Goal: Complete application form: Complete application form

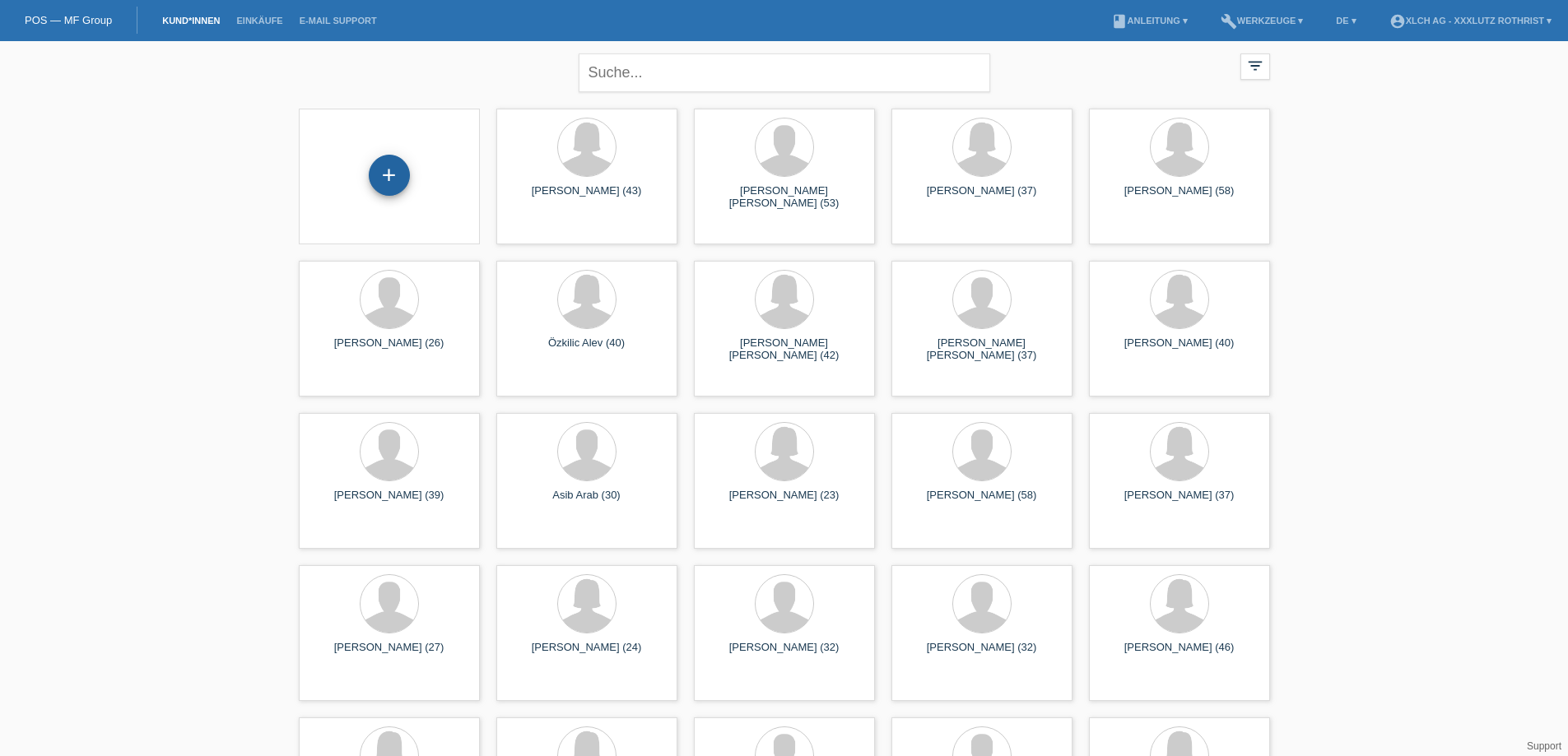
click at [400, 169] on div "+" at bounding box center [389, 175] width 42 height 42
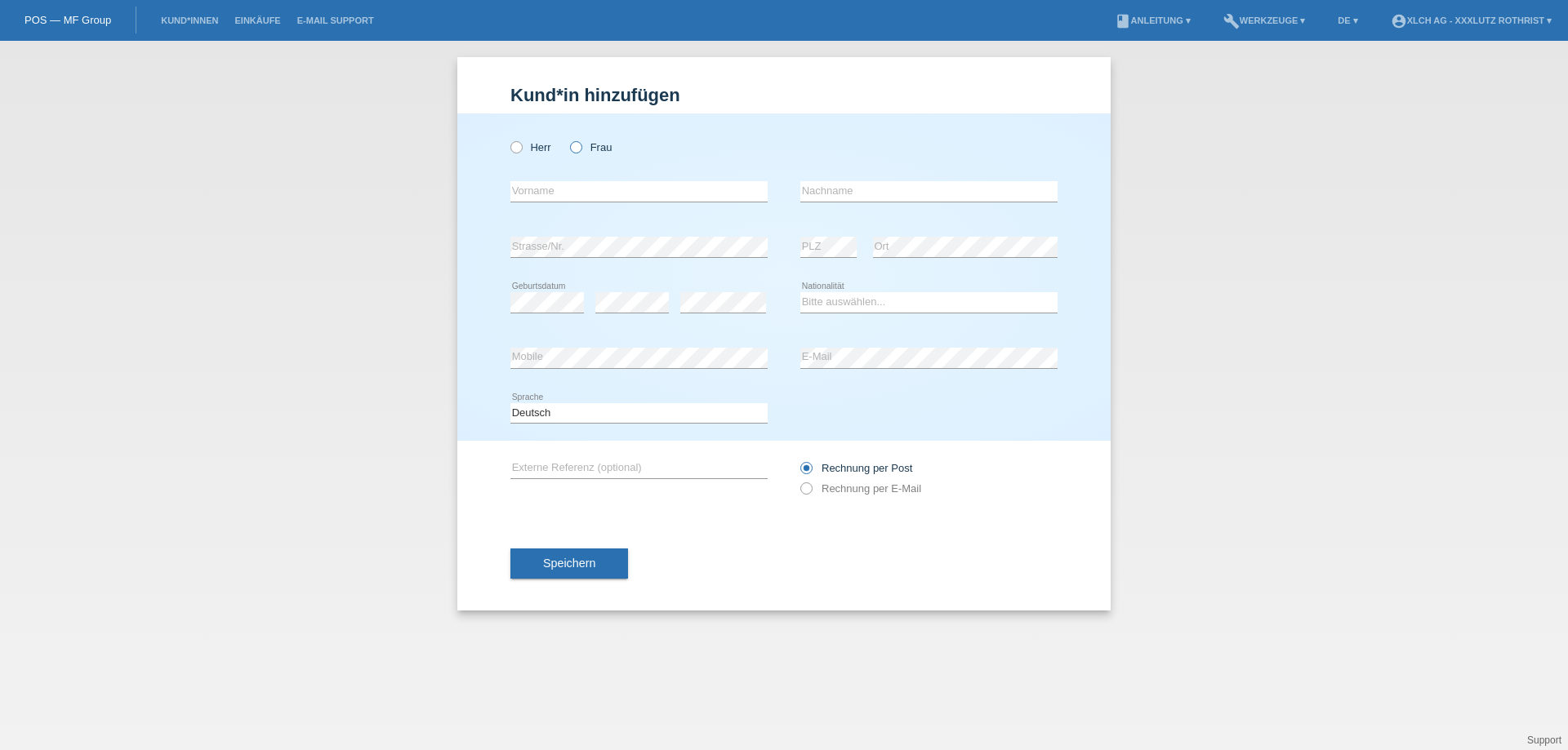
click at [577, 141] on div "Herr Frau" at bounding box center [639, 147] width 257 height 34
click at [567, 139] on icon at bounding box center [567, 139] width 0 height 0
click at [578, 148] on input "Frau" at bounding box center [575, 146] width 11 height 11
radio input "true"
click at [563, 201] on div "error Vorname" at bounding box center [639, 192] width 257 height 21
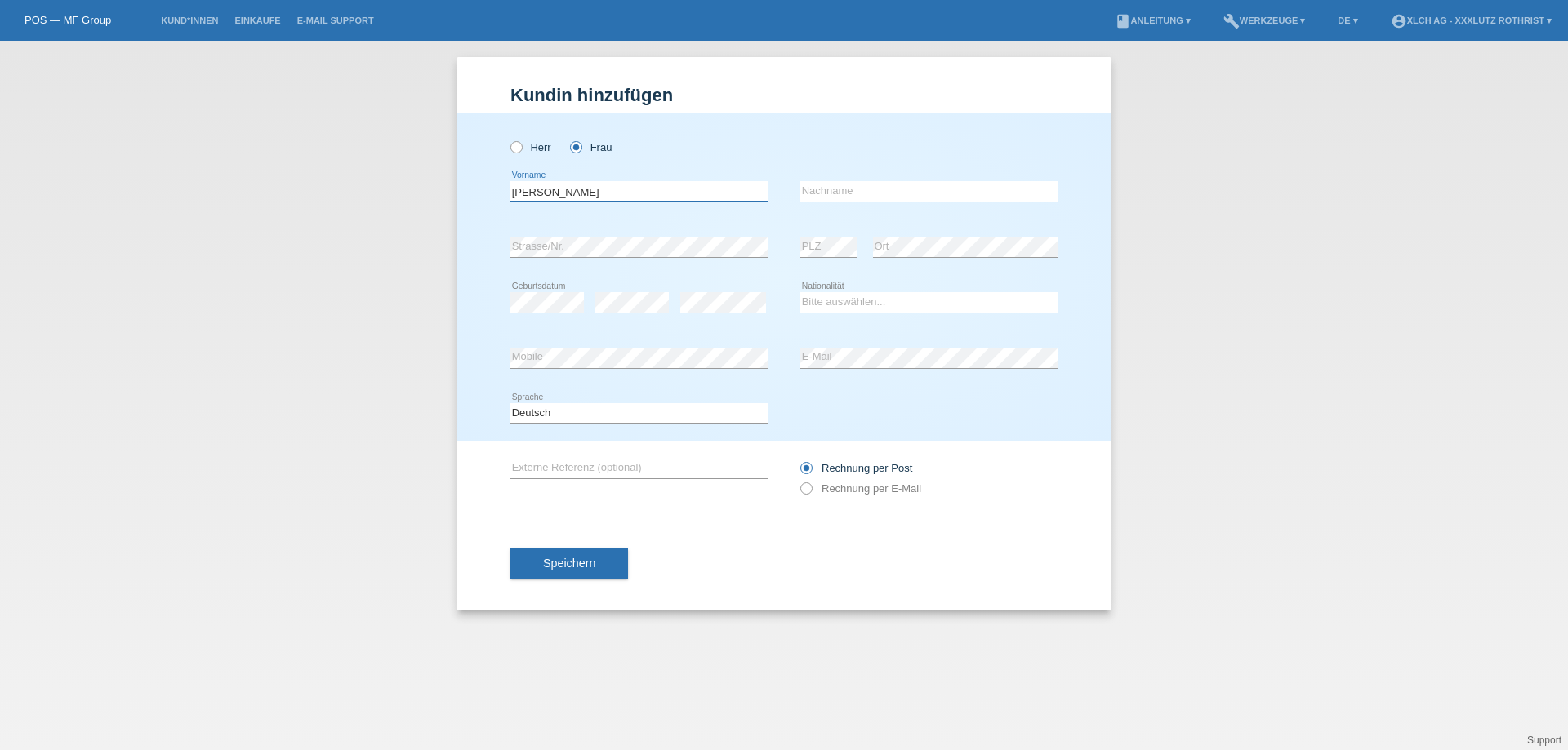
type input "[PERSON_NAME]"
click at [818, 187] on input "text" at bounding box center [929, 191] width 257 height 20
type input "Bayazi-[PERSON_NAME]"
click at [867, 307] on select "Bitte auswählen... Schweiz Deutschland Liechtenstein Österreich ------------ Af…" at bounding box center [929, 302] width 257 height 19
select select "CH"
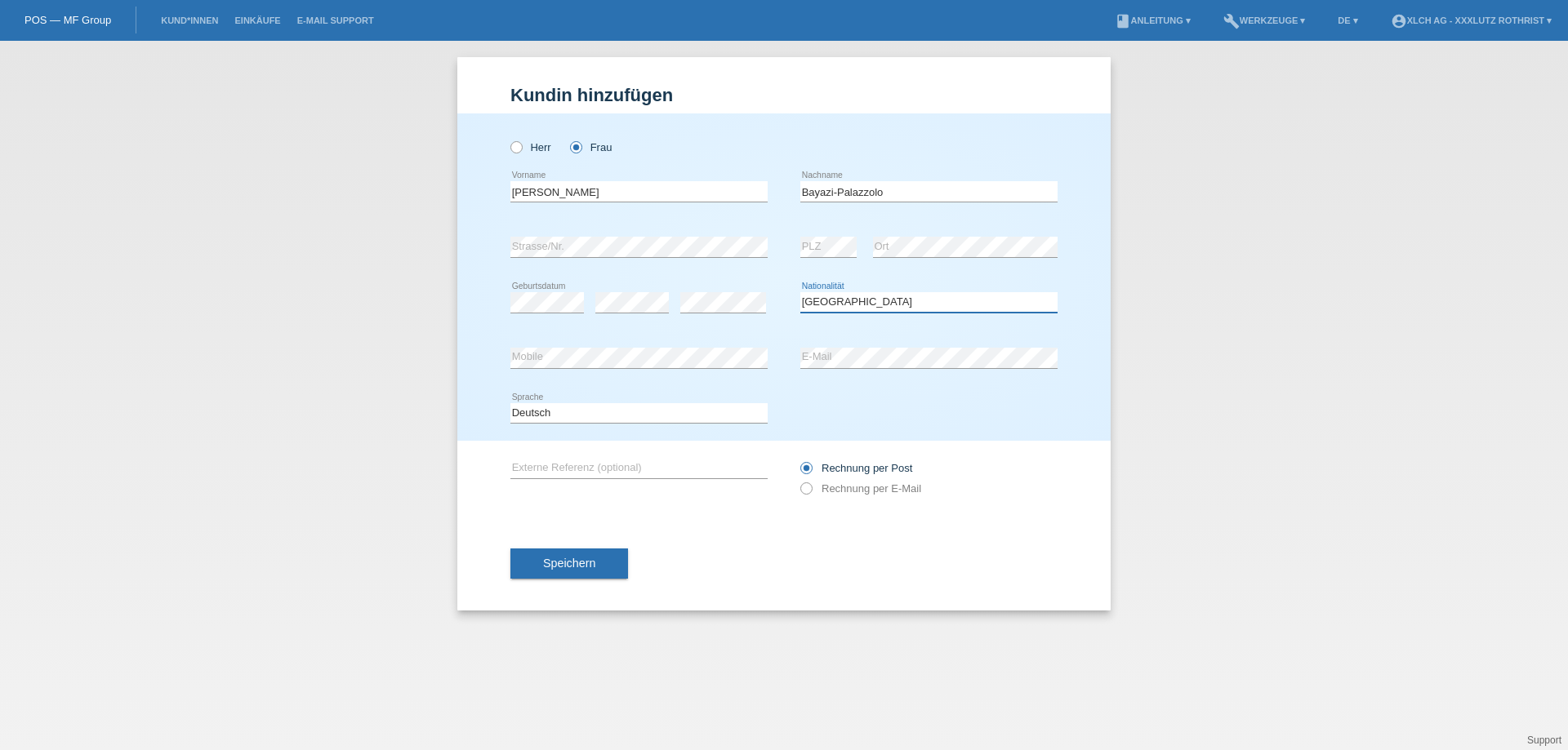
click at [800, 293] on select "Bitte auswählen... Schweiz Deutschland Liechtenstein Österreich ------------ Af…" at bounding box center [929, 302] width 257 height 19
drag, startPoint x: 915, startPoint y: 195, endPoint x: 705, endPoint y: 198, distance: 210.0
click at [705, 198] on div "Marianna error Vorname Bayazi-Palazzolo error Nachname" at bounding box center [784, 192] width 547 height 56
click at [837, 494] on label "Rechnung per E-Mail" at bounding box center [861, 489] width 121 height 12
click at [811, 496] on input "Rechnung per E-Mail" at bounding box center [805, 492] width 11 height 20
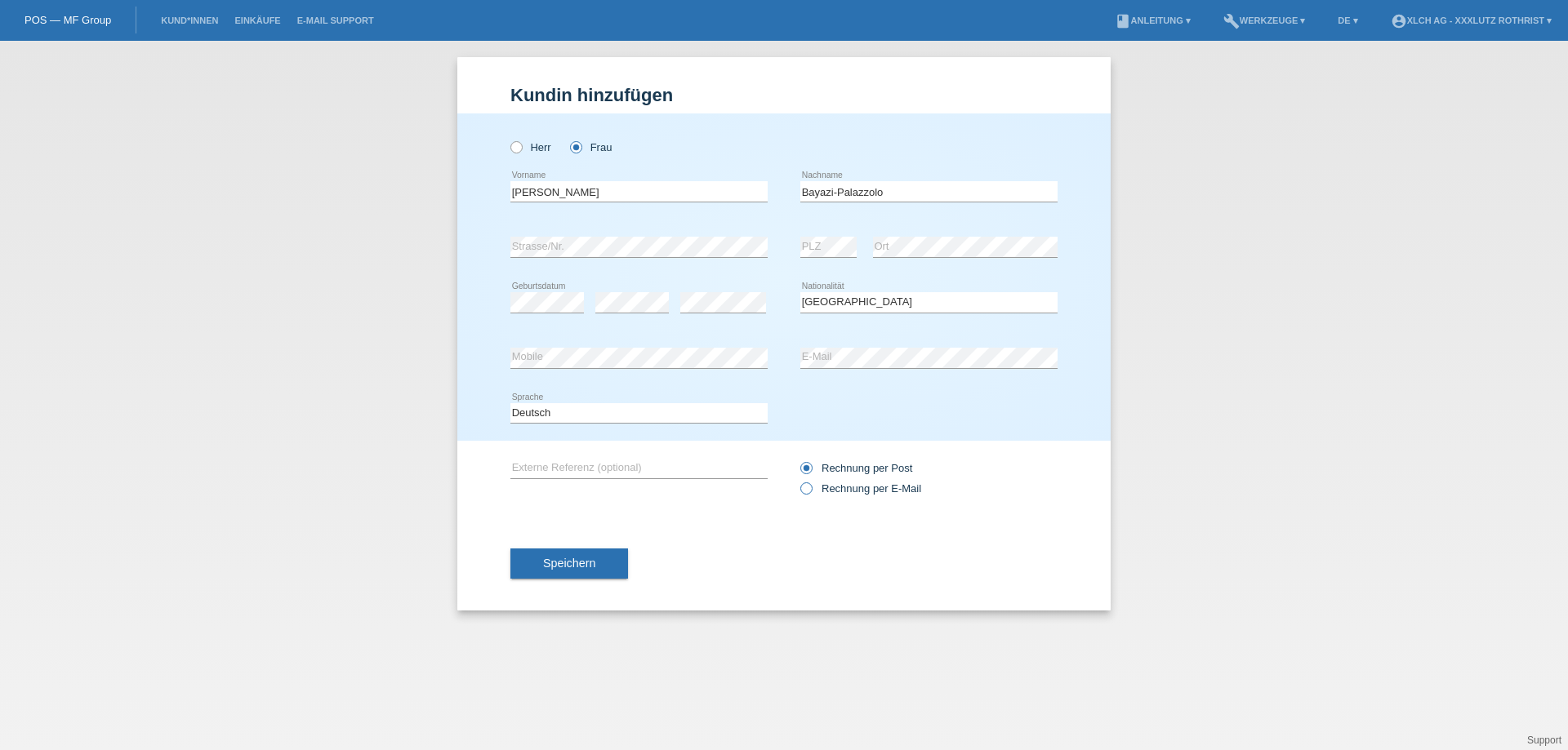
radio input "true"
click at [865, 471] on label "Rechnung per Post" at bounding box center [856, 467] width 112 height 12
click at [811, 471] on input "Rechnung per Post" at bounding box center [805, 471] width 11 height 20
radio input "true"
click at [583, 557] on button "Speichern" at bounding box center [569, 564] width 118 height 31
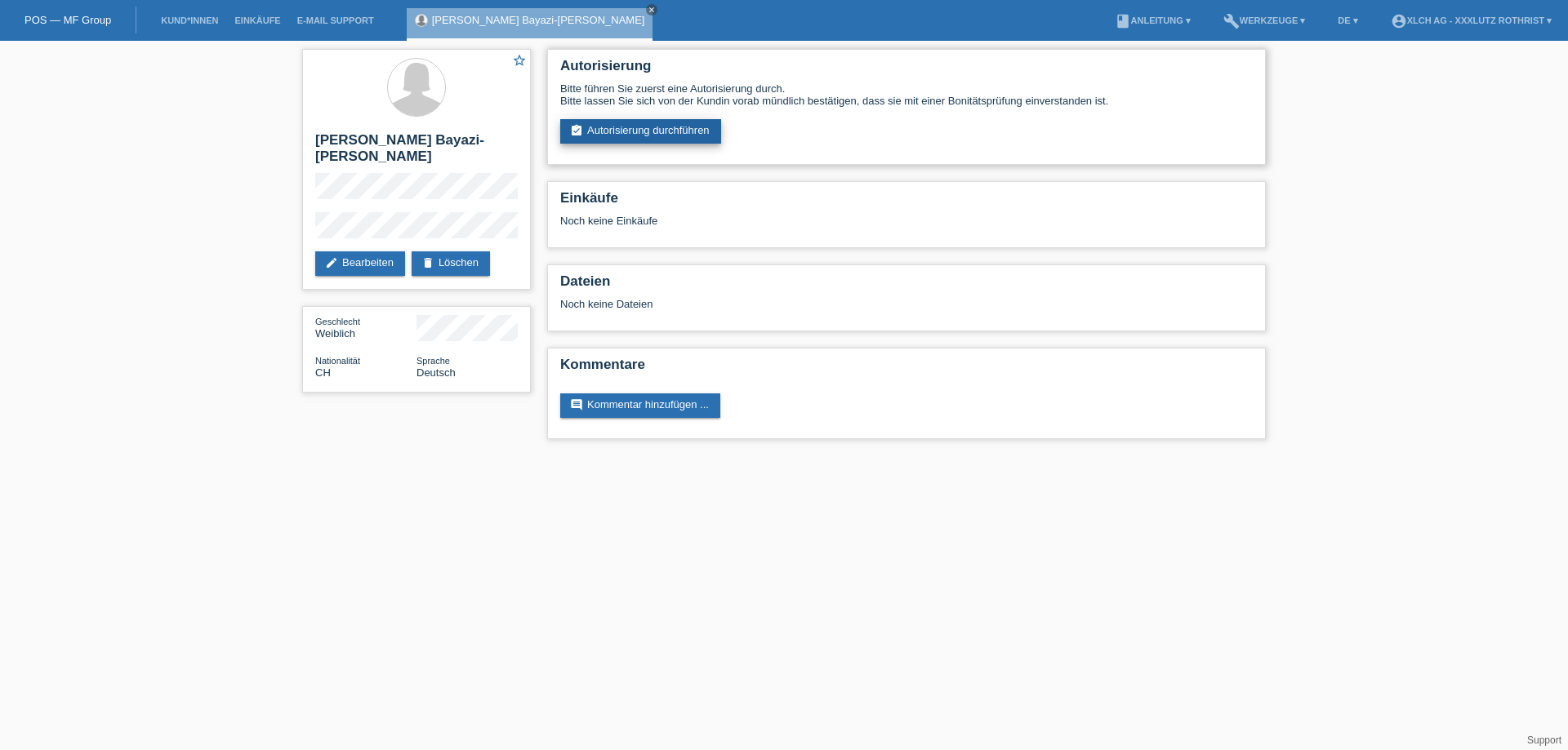
click at [577, 135] on icon "assignment_turned_in" at bounding box center [577, 131] width 13 height 13
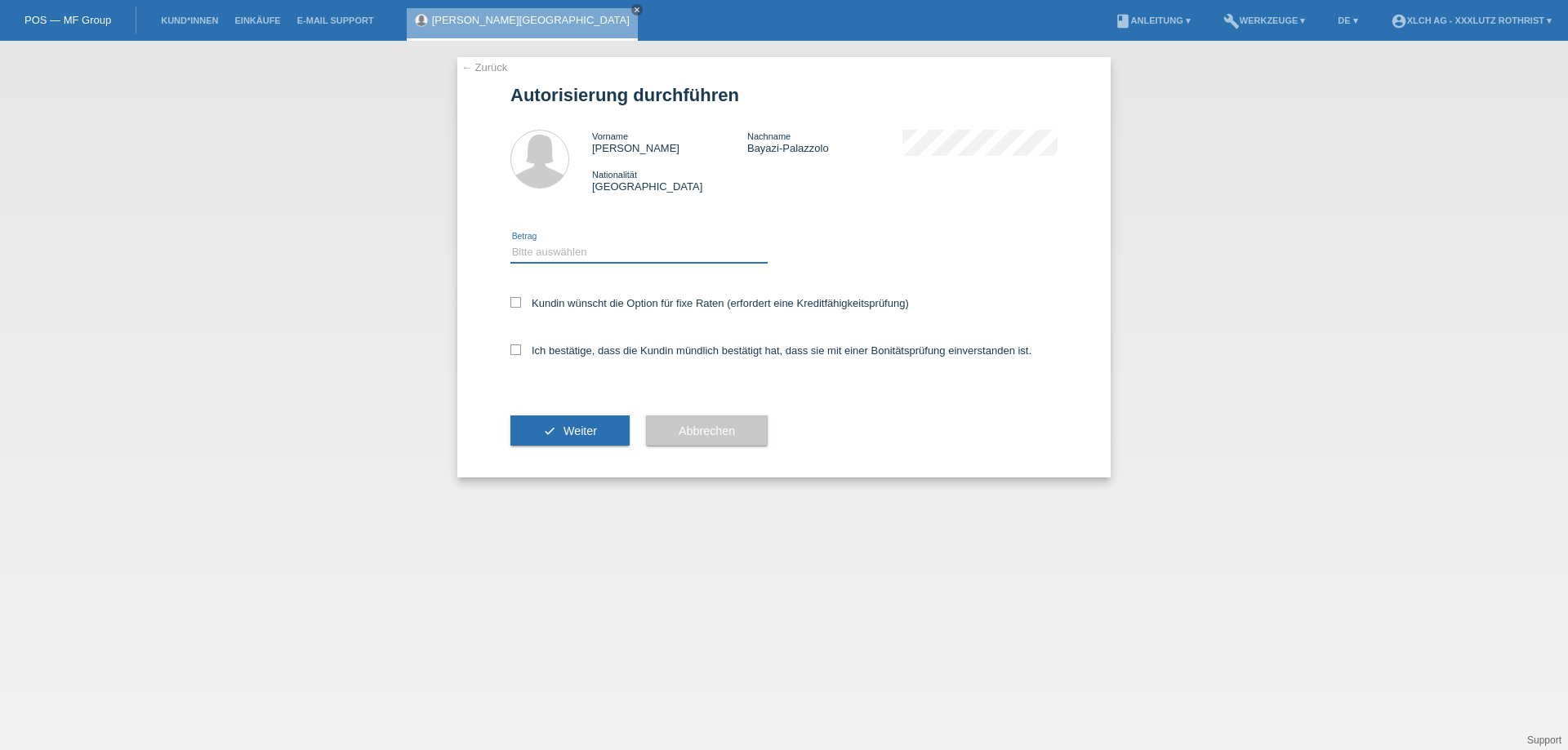
drag, startPoint x: 0, startPoint y: 0, endPoint x: 622, endPoint y: 251, distance: 670.7
click at [622, 251] on select "Bitte auswählen CHF 1.00 - CHF 499.00 CHF 500.00 - CHF 1'999.00 CHF 2'000.00 - …" at bounding box center [639, 252] width 257 height 19
select select "3"
click at [511, 245] on select "Bitte auswählen CHF 1.00 - CHF 499.00 CHF 500.00 - CHF 1'999.00 CHF 2'000.00 - …" at bounding box center [639, 252] width 257 height 19
click at [618, 351] on label "Ich bestätige, dass die Kundin mündlich bestätigt hat, dass sie mit einer Bonit…" at bounding box center [772, 351] width 521 height 12
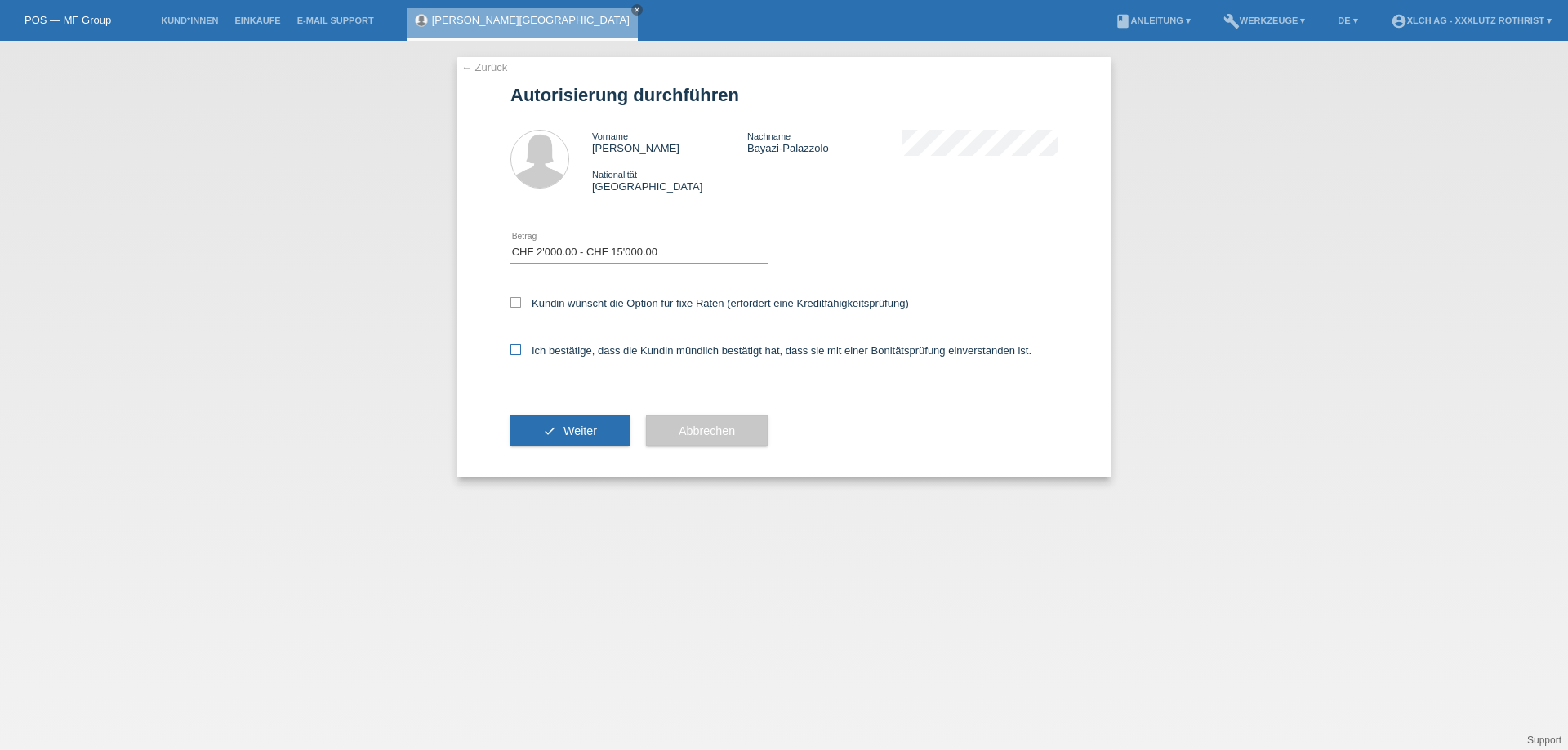
click at [521, 351] on input "Ich bestätige, dass die Kundin mündlich bestätigt hat, dass sie mit einer Bonit…" at bounding box center [516, 350] width 11 height 11
checkbox input "true"
click at [612, 298] on div "Kundin wünscht die Option für fixe Raten (erfordert eine Kreditfähigkeitsprüfun…" at bounding box center [784, 304] width 547 height 47
click at [624, 246] on select "Bitte auswählen CHF 1.00 - CHF 499.00 CHF 500.00 - CHF 1'999.00 CHF 2'000.00 - …" at bounding box center [639, 252] width 257 height 19
select select "2"
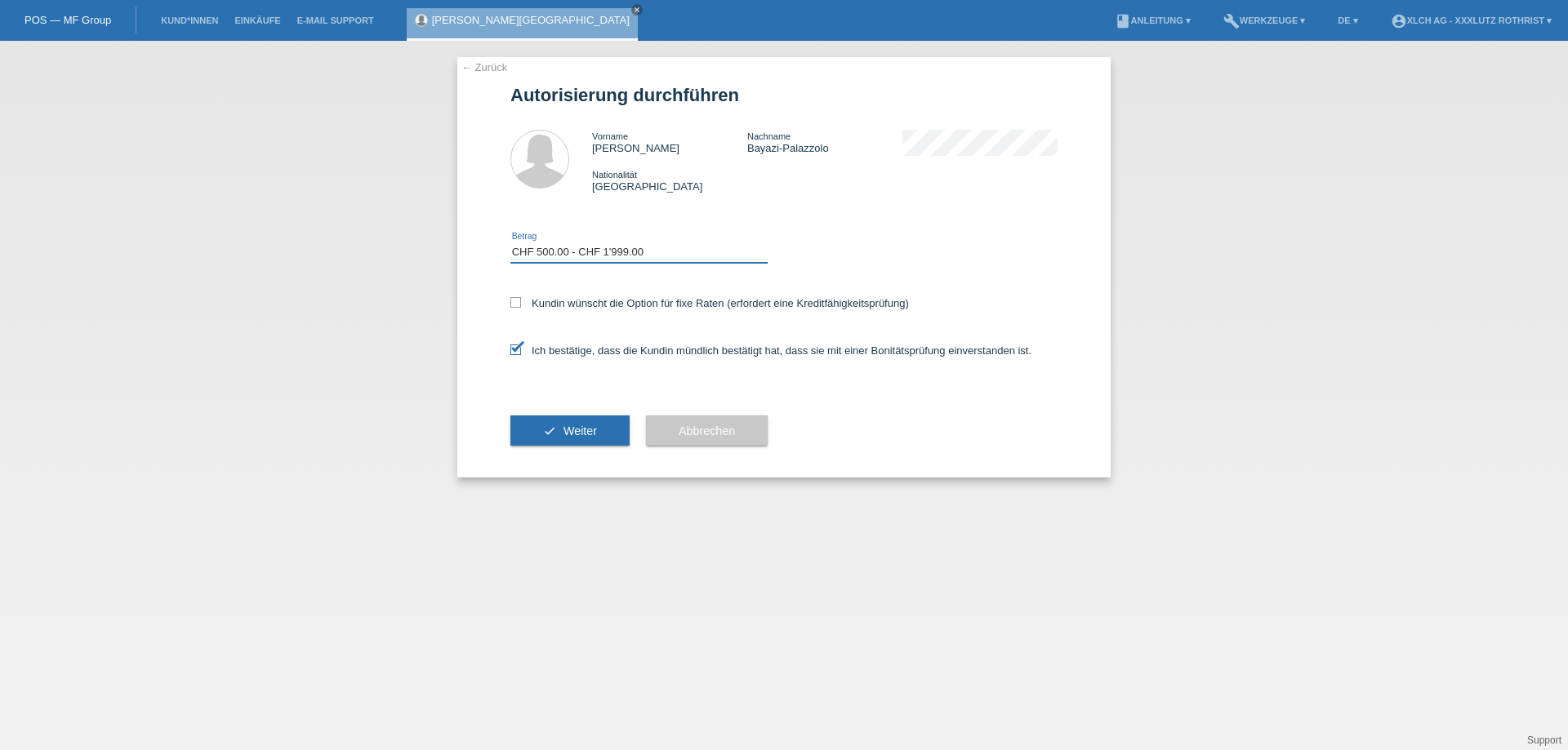
click at [511, 245] on select "Bitte auswählen CHF 1.00 - CHF 499.00 CHF 500.00 - CHF 1'999.00 CHF 2'000.00 - …" at bounding box center [639, 252] width 257 height 19
click at [616, 307] on label "Kundin wünscht die Option für fixe Raten (erfordert eine Kreditfähigkeitsprüfun…" at bounding box center [710, 303] width 399 height 12
click at [521, 307] on input "Kundin wünscht die Option für fixe Raten (erfordert eine Kreditfähigkeitsprüfun…" at bounding box center [516, 302] width 11 height 11
checkbox input "true"
click at [582, 433] on span "Weiter" at bounding box center [580, 431] width 34 height 13
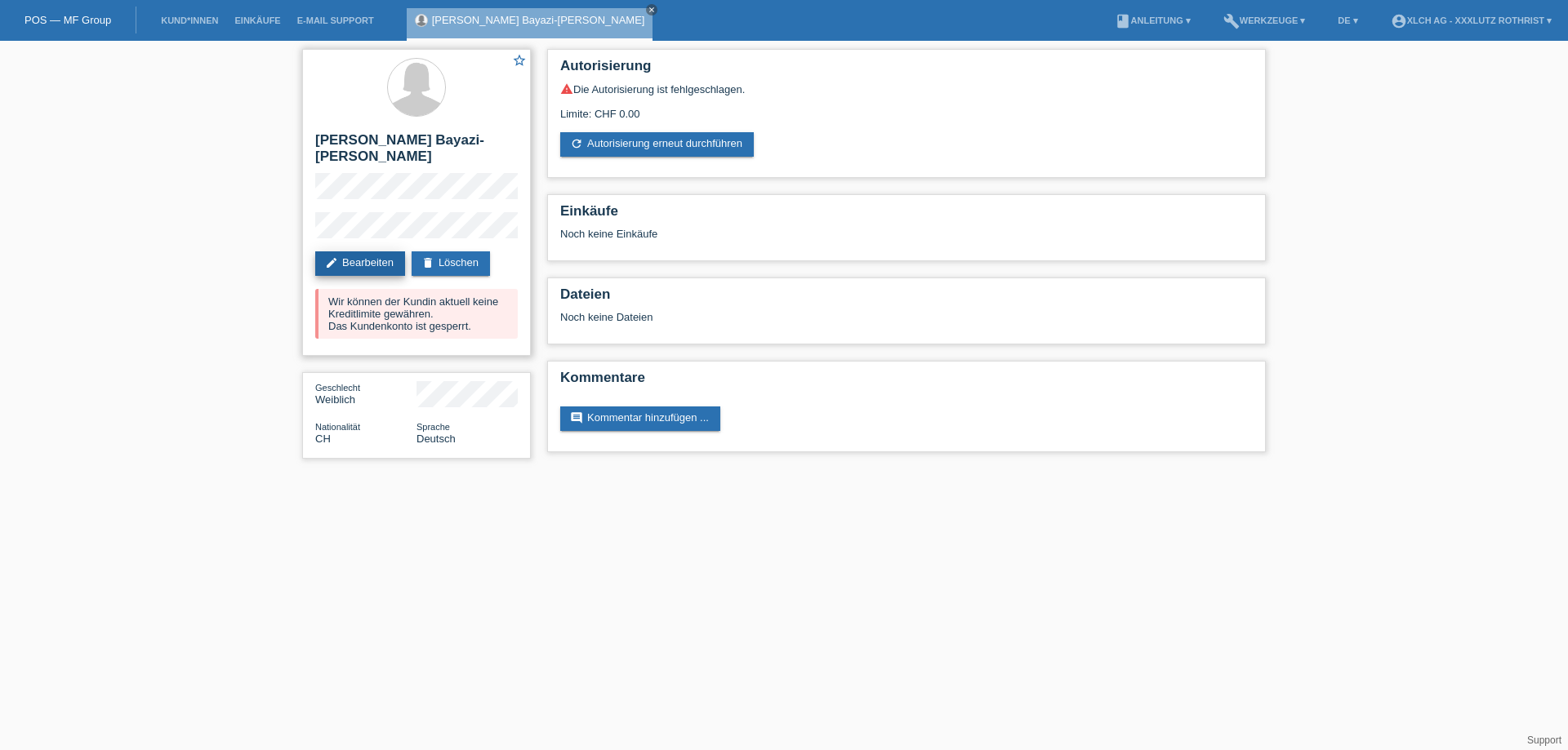
click at [382, 251] on link "edit Bearbeiten" at bounding box center [360, 263] width 90 height 25
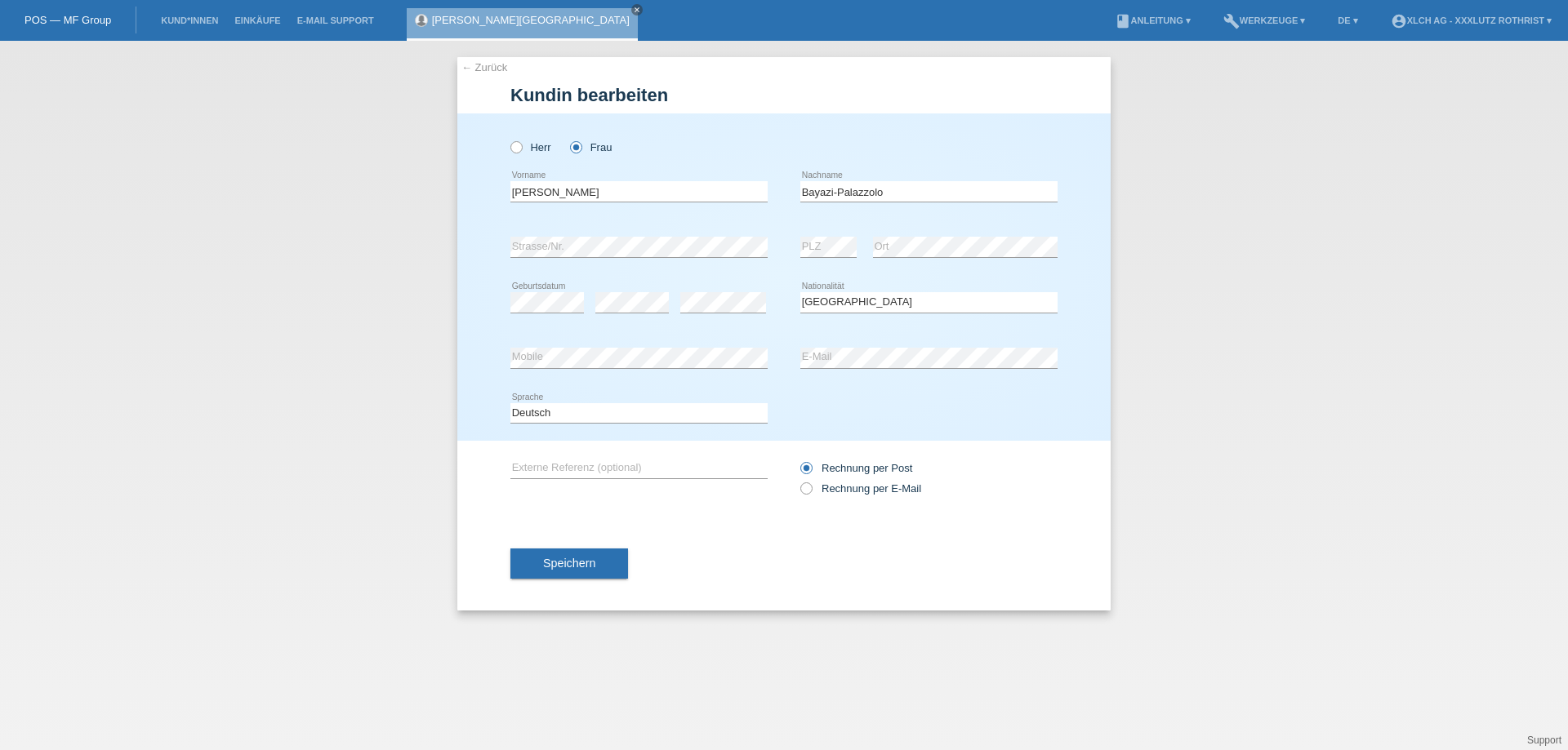
select select "CH"
drag, startPoint x: 571, startPoint y: 190, endPoint x: 269, endPoint y: 183, distance: 302.1
click at [270, 183] on div "← Zurück Kundin bearbeiten Herr Frau [PERSON_NAME] error Vorname PLZ" at bounding box center [784, 396] width 1568 height 709
type input "Aicha"
click at [577, 565] on span "Speichern" at bounding box center [569, 563] width 53 height 13
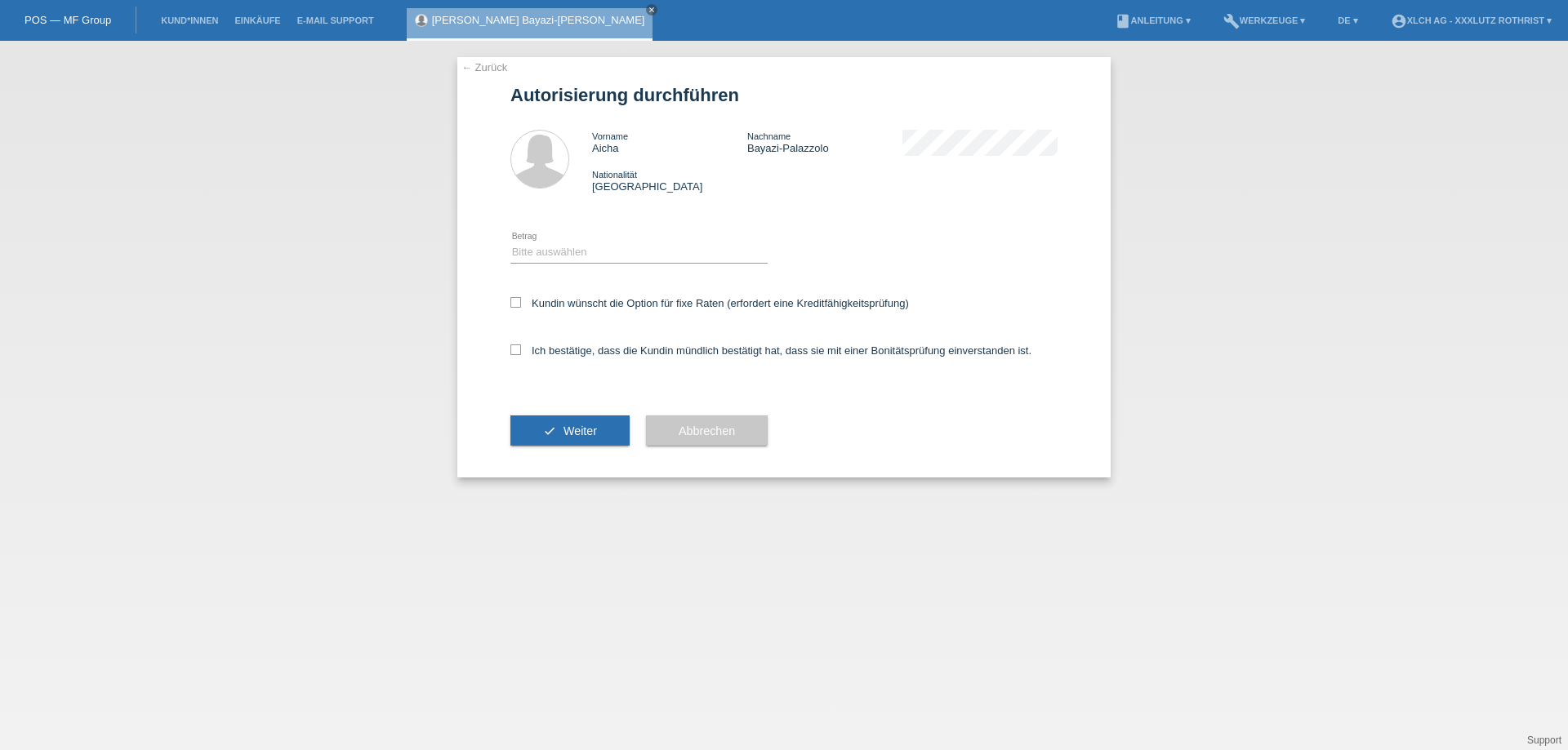
select select "2"
click at [511, 245] on select "Bitte auswählen CHF 1.00 - CHF 499.00 CHF 500.00 - CHF 1'999.00 CHF 2'000.00 - …" at bounding box center [639, 252] width 257 height 19
click at [578, 356] on label "Ich bestätige, dass die Kundin mündlich bestätigt hat, dass sie mit einer Bonit…" at bounding box center [772, 351] width 521 height 12
click at [521, 355] on input "Ich bestätige, dass die Kundin mündlich bestätigt hat, dass sie mit einer Bonit…" at bounding box center [516, 350] width 11 height 11
checkbox input "true"
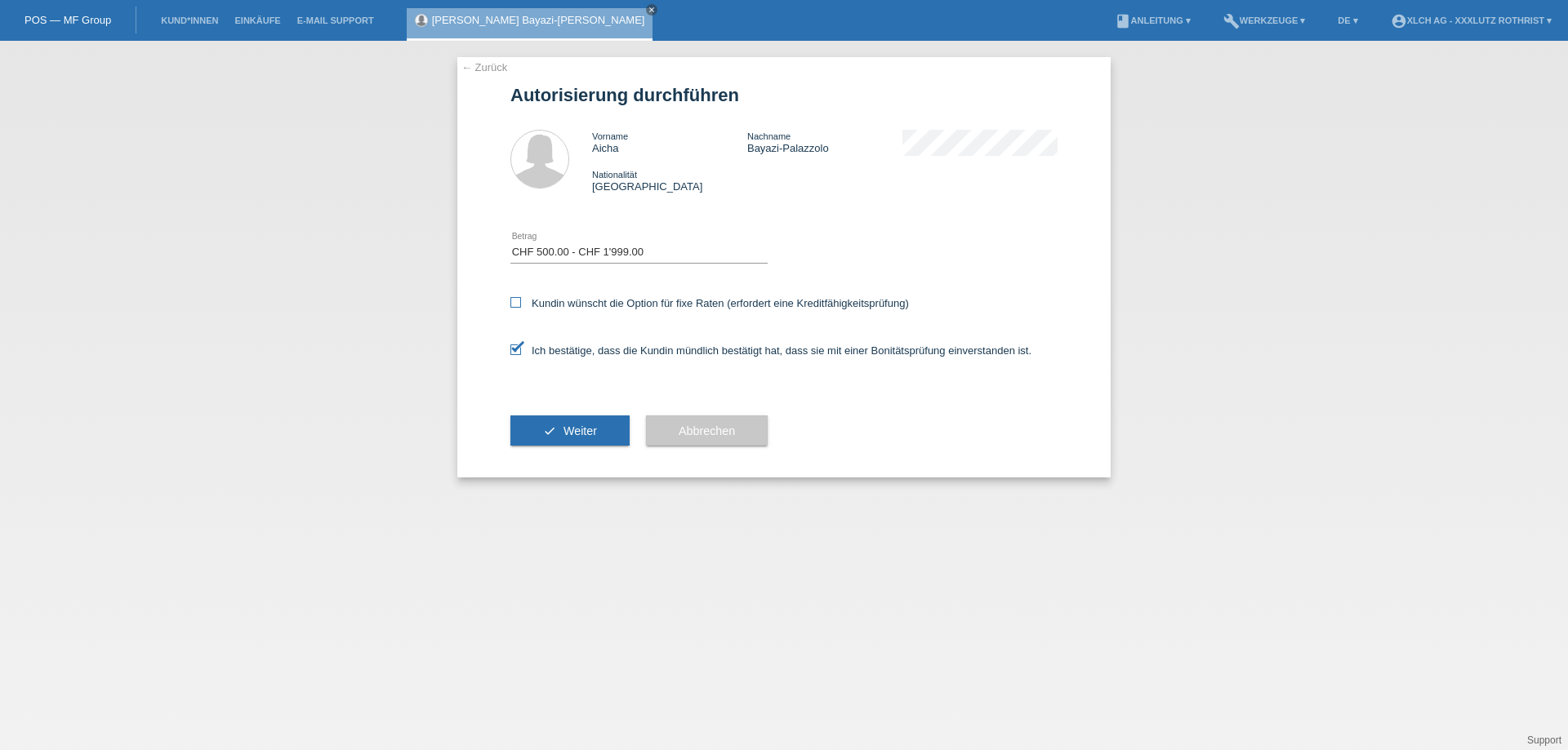
click at [592, 299] on label "Kundin wünscht die Option für fixe Raten (erfordert eine Kreditfähigkeitsprüfun…" at bounding box center [710, 303] width 399 height 12
click at [521, 299] on input "Kundin wünscht die Option für fixe Raten (erfordert eine Kreditfähigkeitsprüfun…" at bounding box center [516, 302] width 11 height 11
checkbox input "true"
click at [549, 439] on button "check Weiter" at bounding box center [570, 431] width 119 height 31
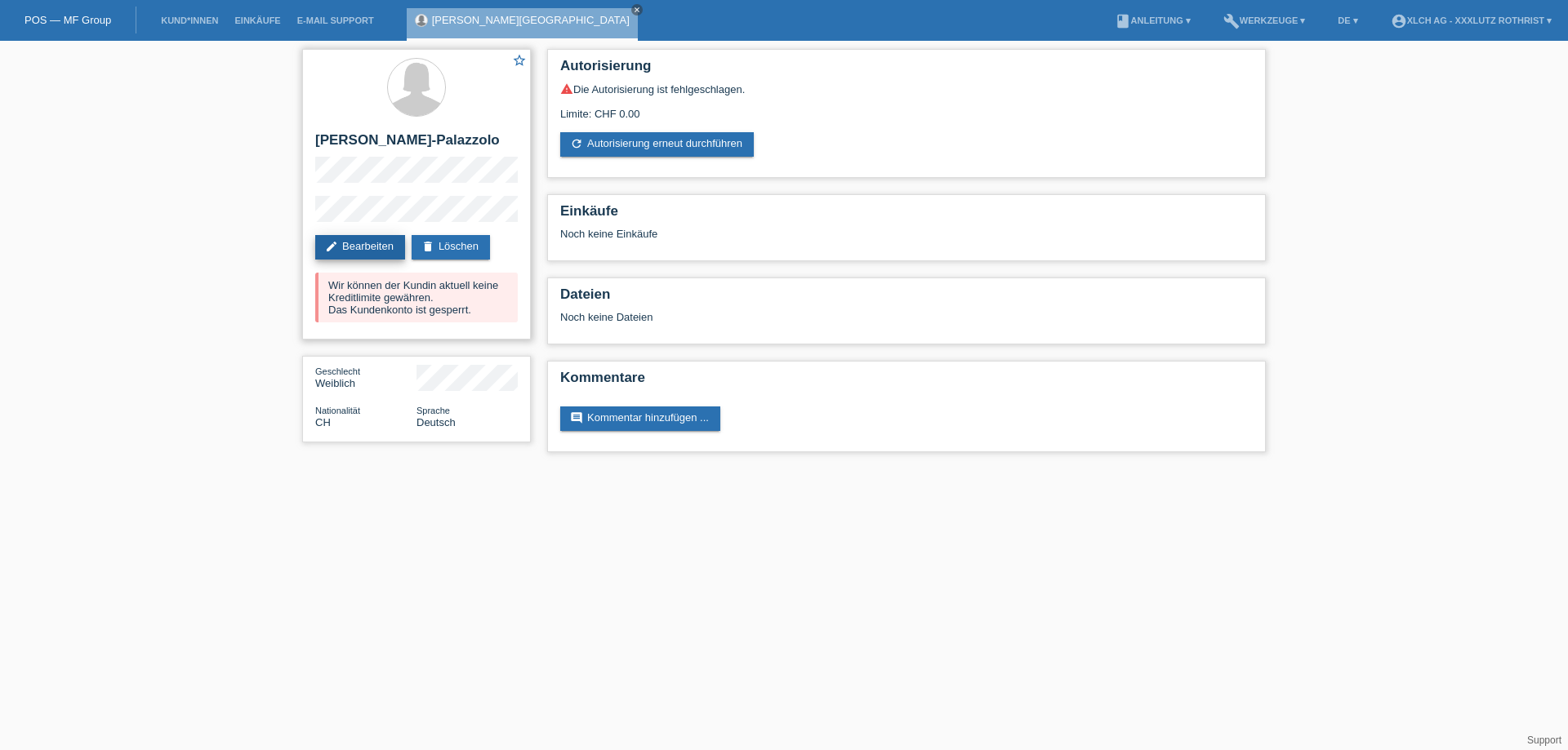
click at [365, 240] on link "edit Bearbeiten" at bounding box center [360, 247] width 90 height 25
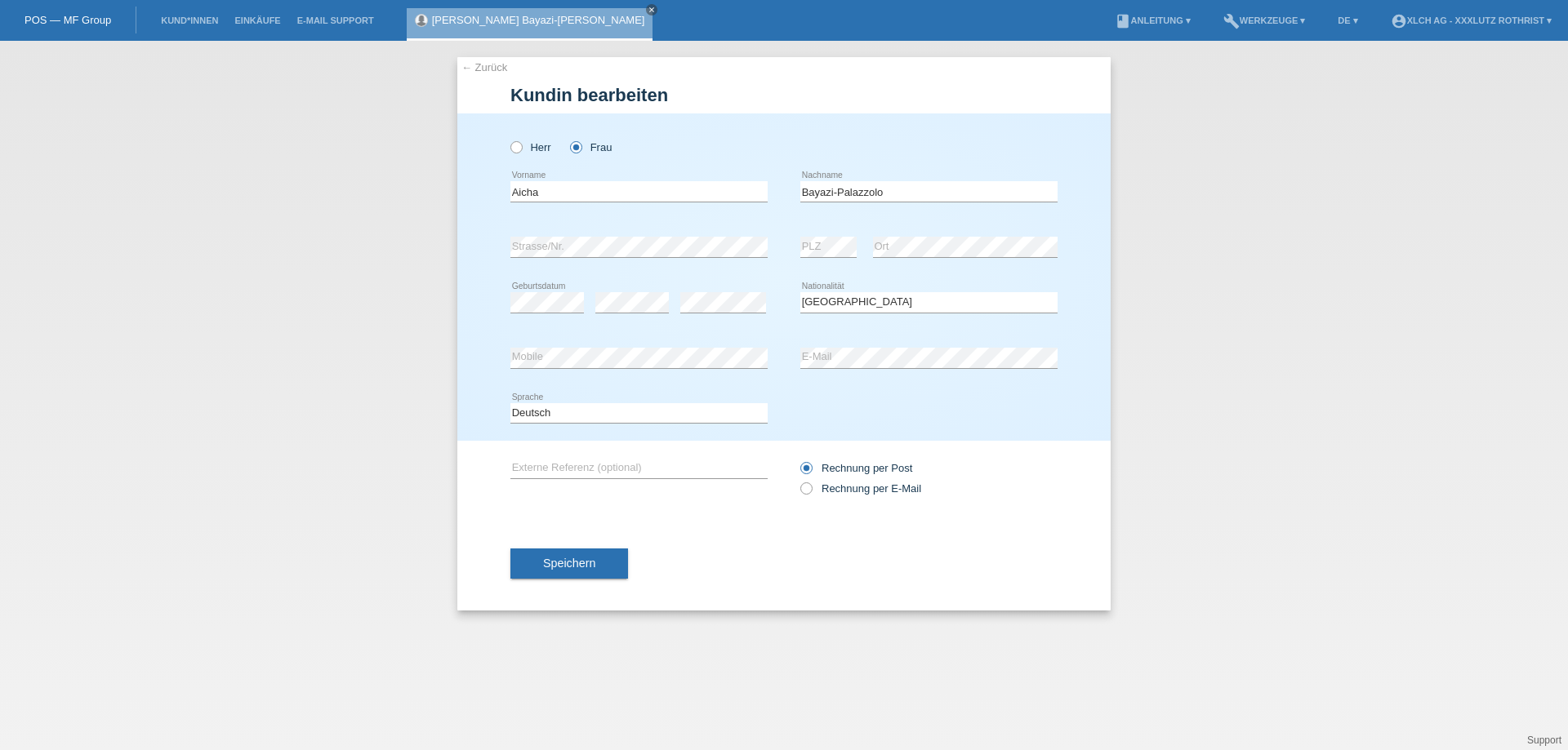
select select "CH"
click at [865, 346] on div "error E-Mail" at bounding box center [929, 358] width 257 height 56
click at [609, 576] on button "Speichern" at bounding box center [569, 564] width 118 height 31
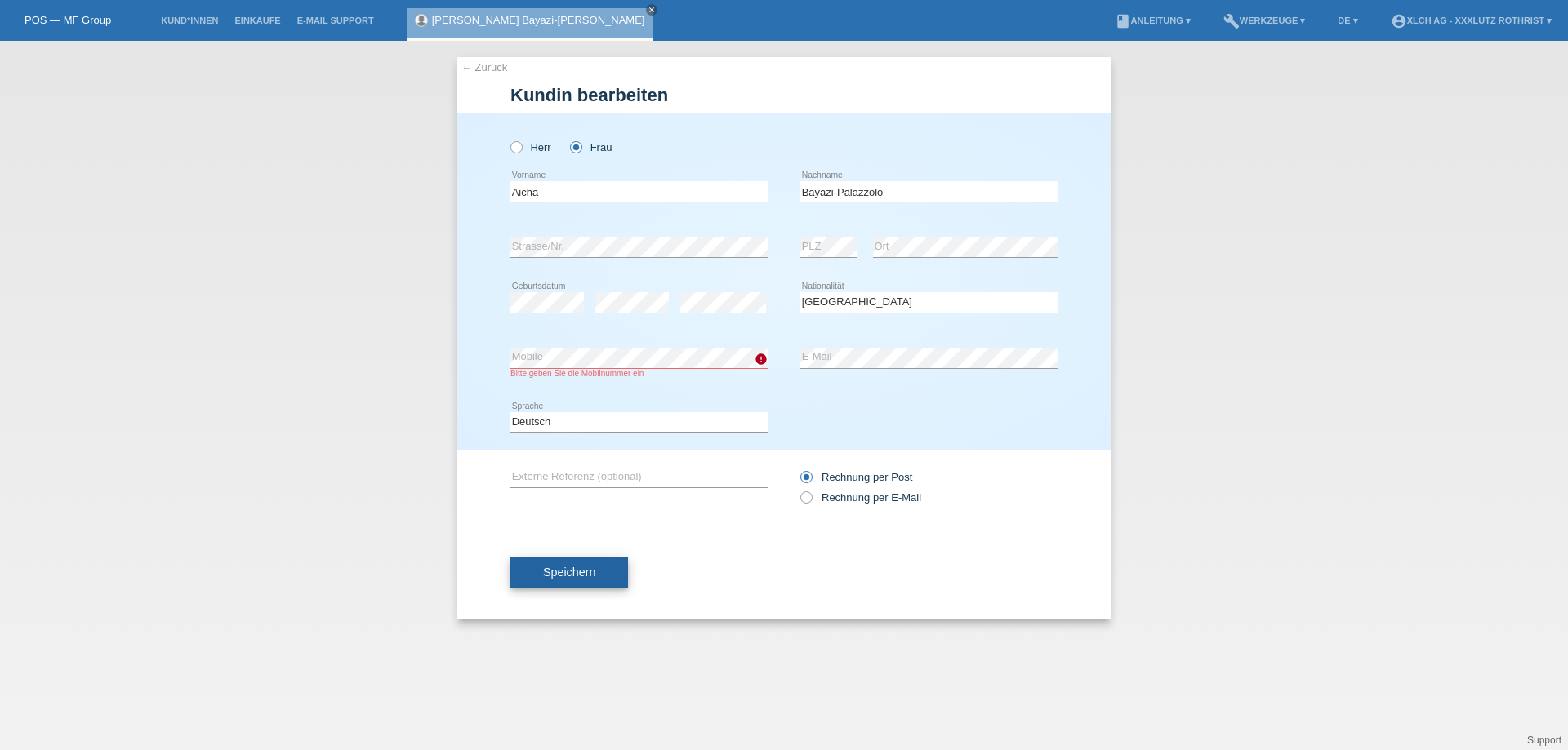
click at [566, 583] on button "Speichern" at bounding box center [569, 573] width 118 height 31
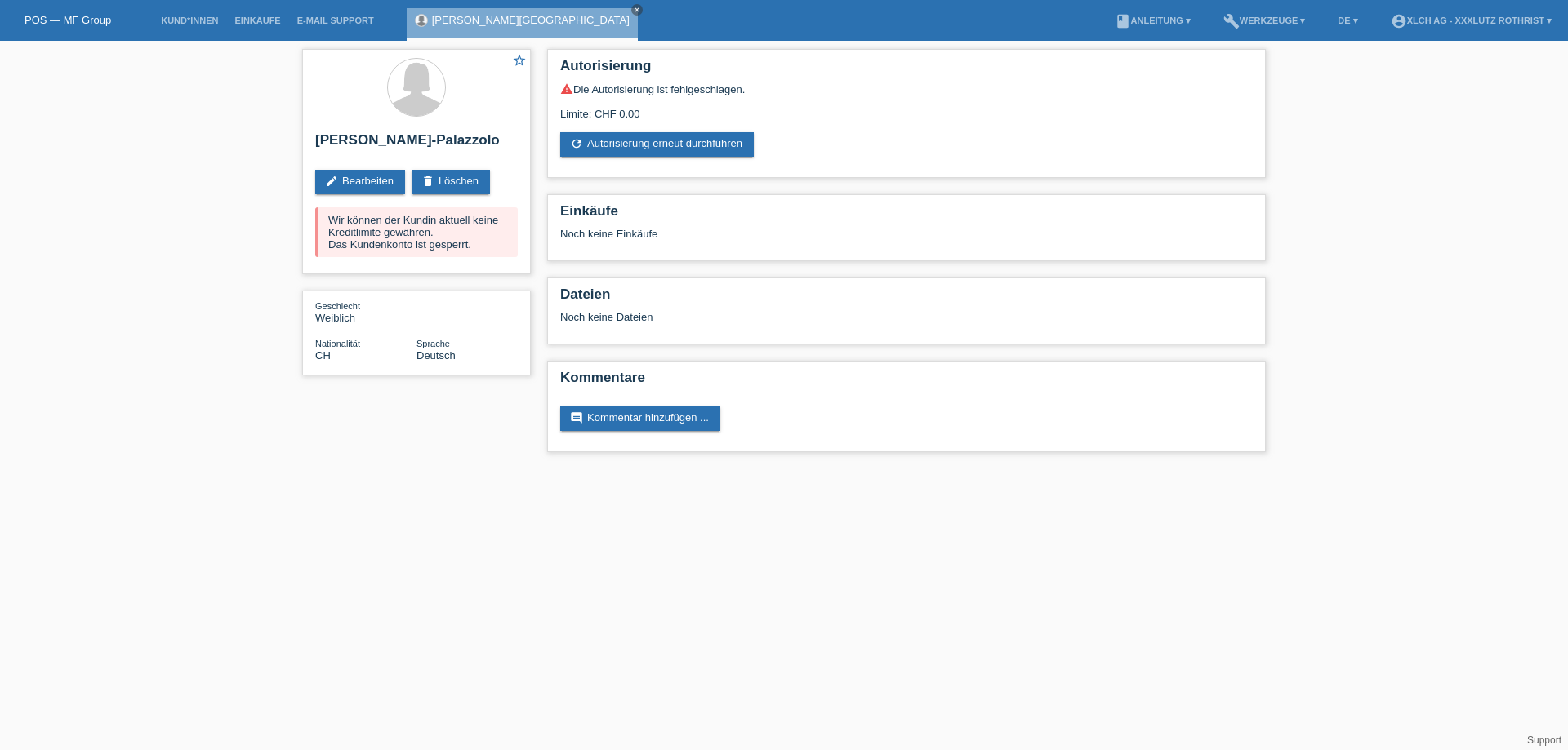
click at [728, 146] on link "refresh Autorisierung erneut durchführen" at bounding box center [657, 145] width 194 height 25
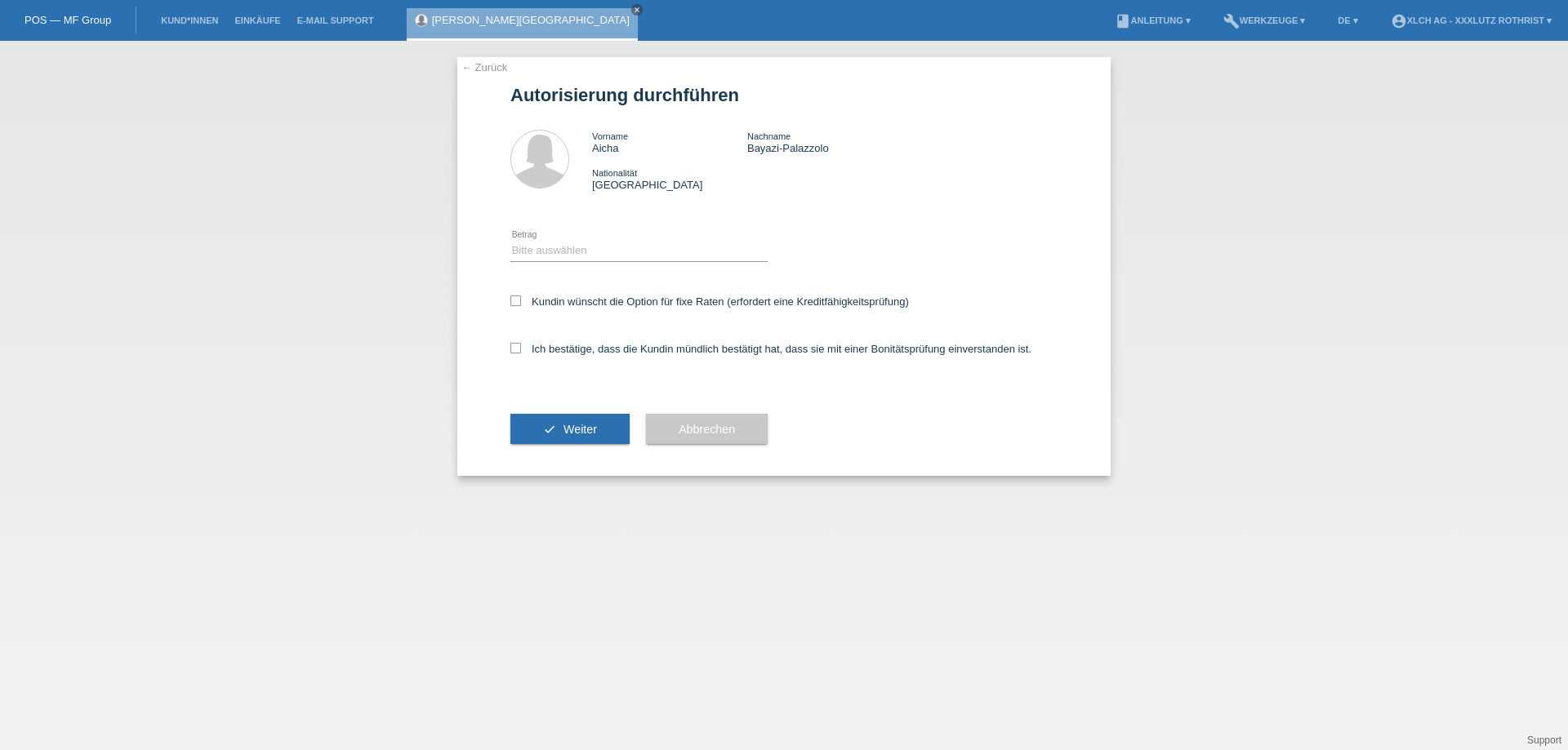
click at [568, 246] on select "Bitte auswählen CHF 1.00 - CHF 499.00 CHF 500.00 - CHF 1'999.00 CHF 2'000.00 - …" at bounding box center [639, 250] width 257 height 19
click at [572, 254] on select "Bitte auswählen CHF 1.00 - CHF 499.00 CHF 500.00 - CHF 1'999.00 CHF 2'000.00 - …" at bounding box center [639, 252] width 257 height 19
click at [569, 255] on select "Bitte auswählen CHF 1.00 - CHF 499.00 CHF 500.00 - CHF 1'999.00 CHF 2'000.00 - …" at bounding box center [639, 252] width 257 height 19
select select "2"
click at [511, 245] on select "Bitte auswählen CHF 1.00 - CHF 499.00 CHF 500.00 - CHF 1'999.00 CHF 2'000.00 - …" at bounding box center [639, 252] width 257 height 19
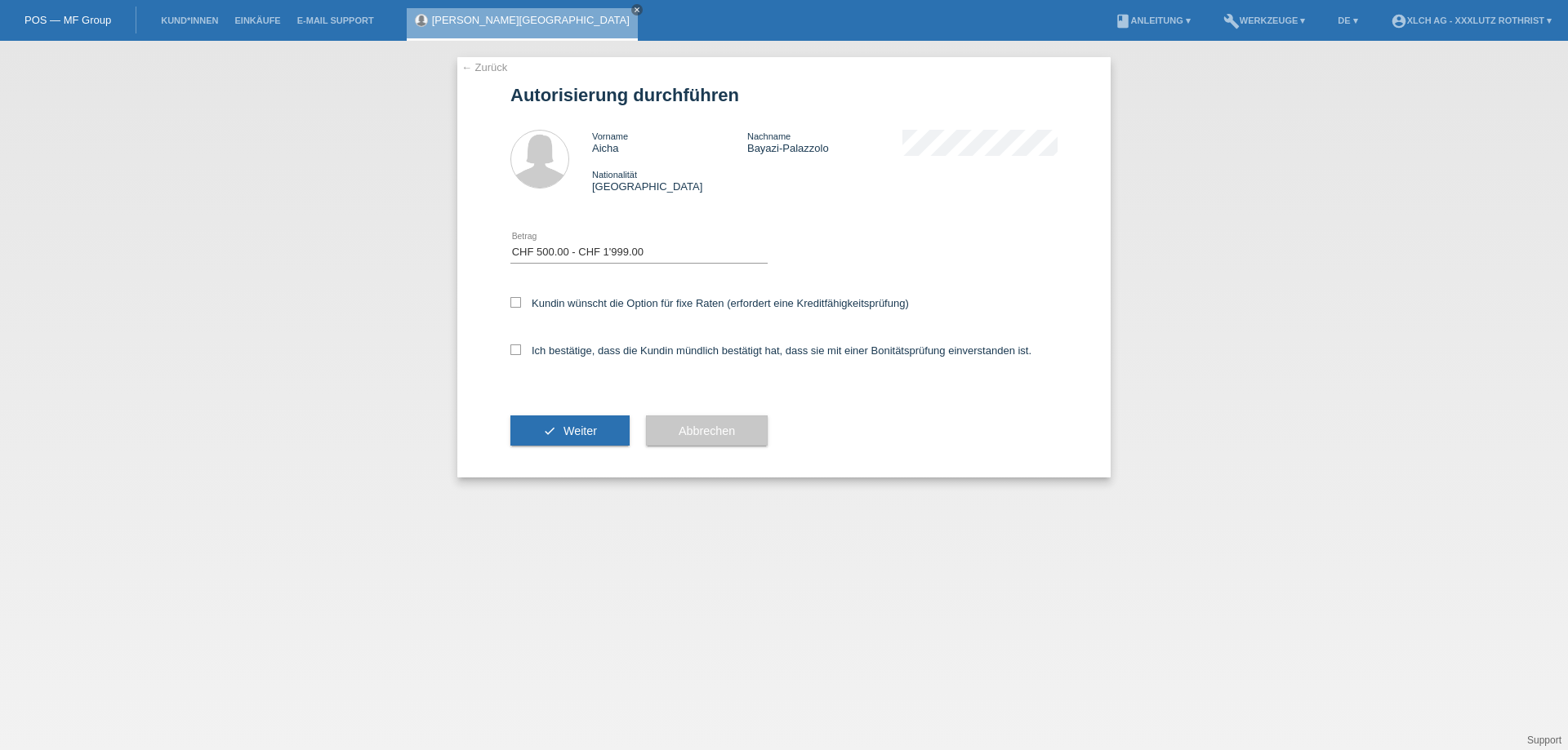
drag, startPoint x: 604, startPoint y: 361, endPoint x: 602, endPoint y: 330, distance: 31.1
click at [602, 358] on div "Ich bestätige, dass die Kundin mündlich bestätigt hat, dass sie mit einer Bonit…" at bounding box center [784, 356] width 547 height 56
click at [611, 303] on label "Kundin wünscht die Option für fixe Raten (erfordert eine Kreditfähigkeitsprüfun…" at bounding box center [710, 303] width 399 height 12
click at [521, 303] on input "Kundin wünscht die Option für fixe Raten (erfordert eine Kreditfähigkeitsprüfun…" at bounding box center [516, 302] width 11 height 11
checkbox input "true"
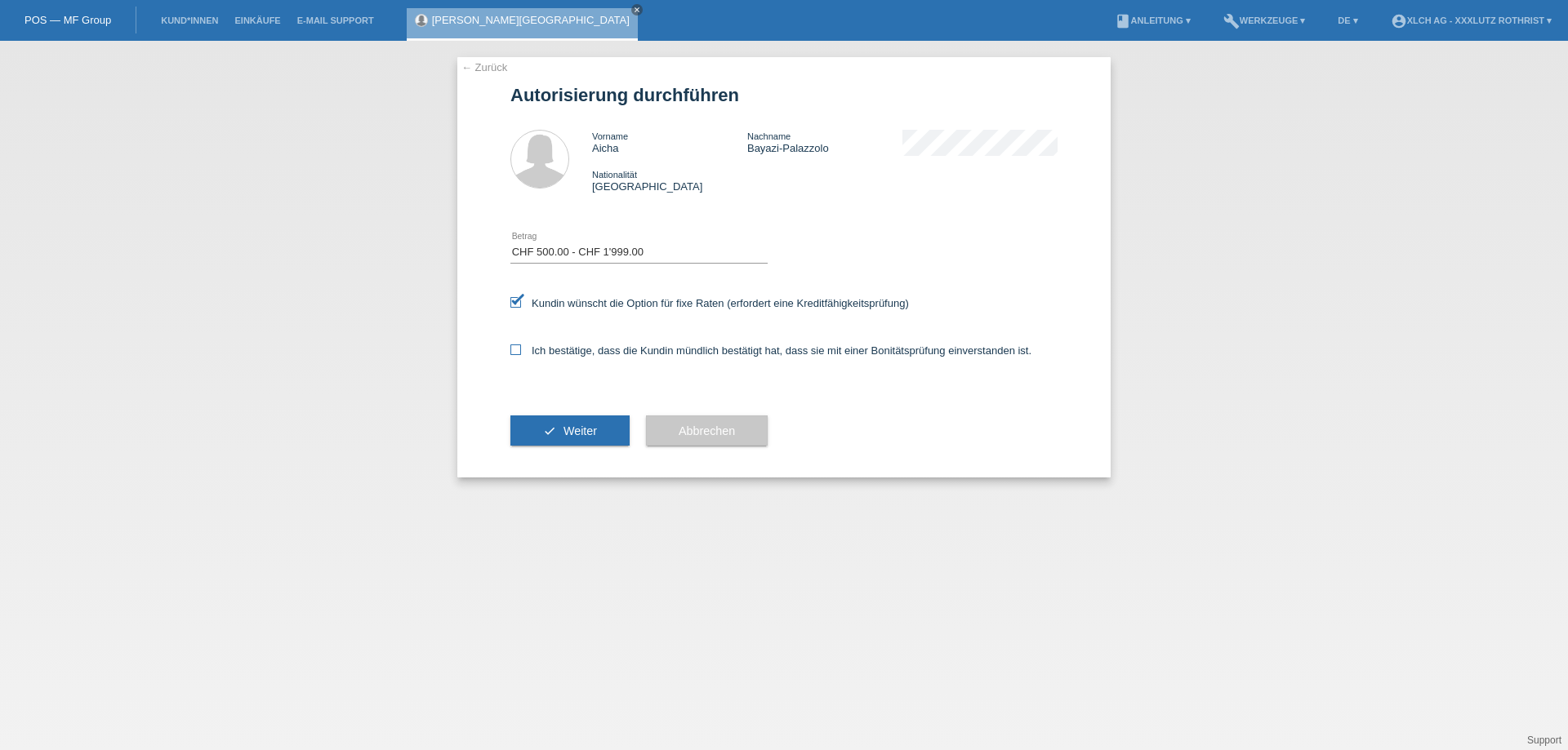
click at [581, 356] on label "Ich bestätige, dass die Kundin mündlich bestätigt hat, dass sie mit einer Bonit…" at bounding box center [772, 351] width 521 height 12
click at [521, 355] on input "Ich bestätige, dass die Kundin mündlich bestätigt hat, dass sie mit einer Bonit…" at bounding box center [516, 350] width 11 height 11
checkbox input "true"
click at [588, 457] on div "check Weiter" at bounding box center [570, 430] width 119 height 95
click at [588, 434] on span "Weiter" at bounding box center [580, 431] width 34 height 13
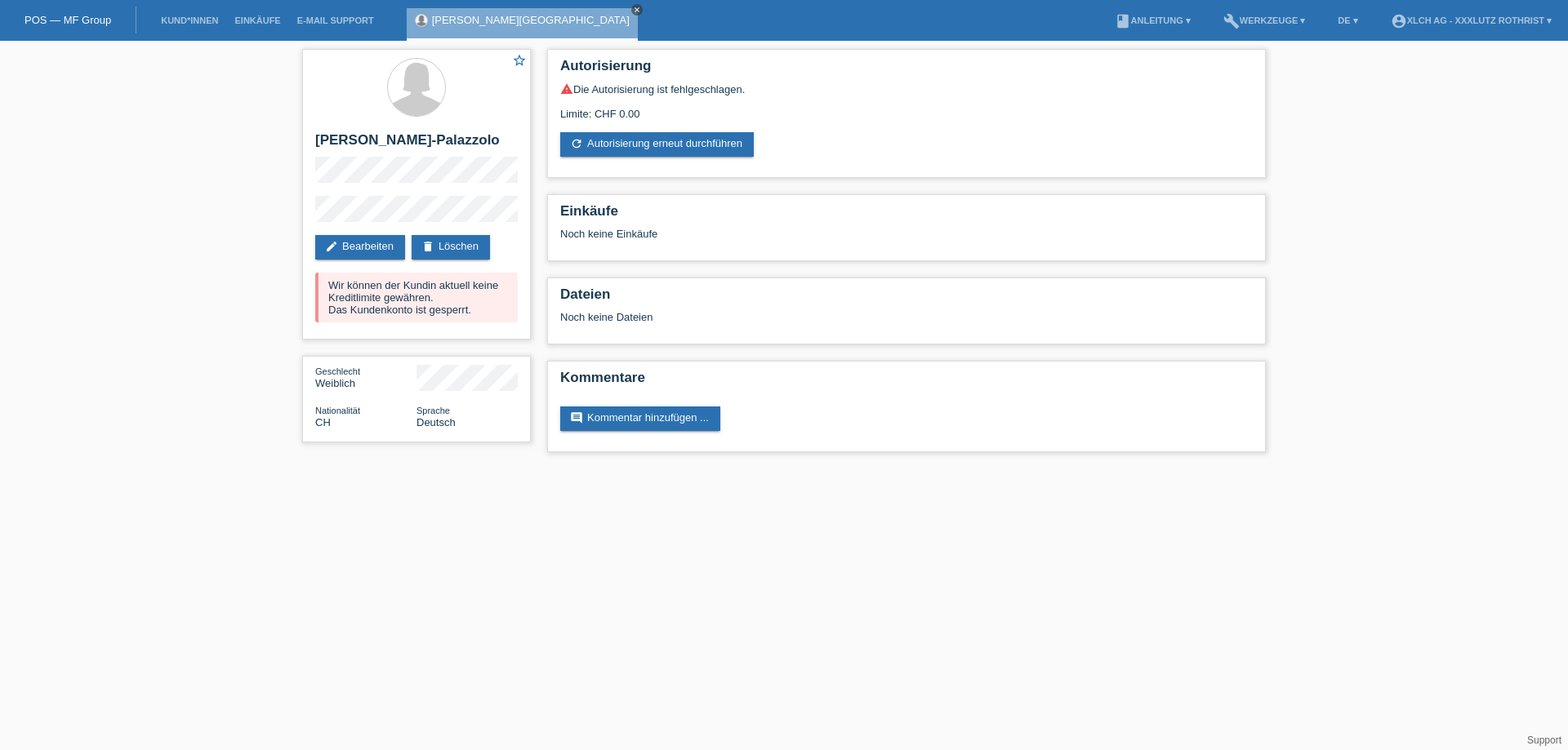
click at [633, 7] on icon "close" at bounding box center [636, 10] width 9 height 9
click at [185, 25] on link "Kund*innen" at bounding box center [189, 20] width 74 height 10
